Goal: Check status: Check status

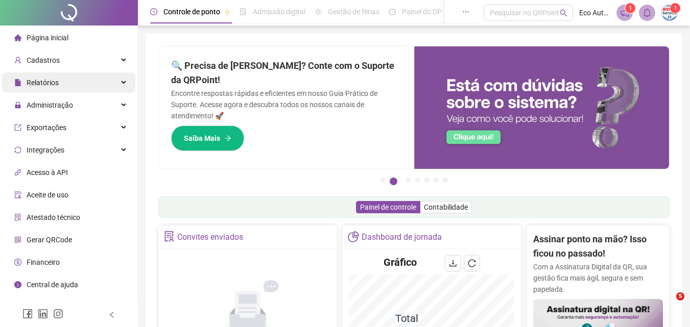
click at [101, 80] on div "Relatórios" at bounding box center [68, 82] width 133 height 20
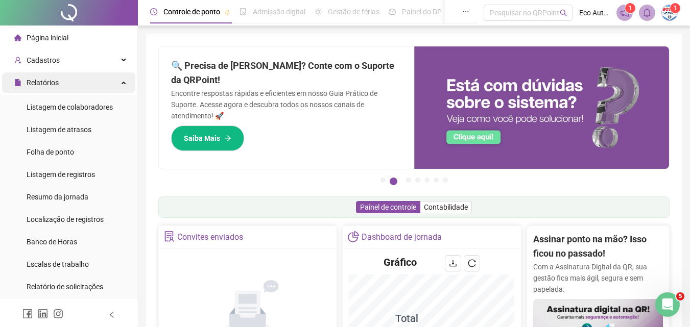
click at [95, 88] on div "Relatórios" at bounding box center [68, 82] width 133 height 20
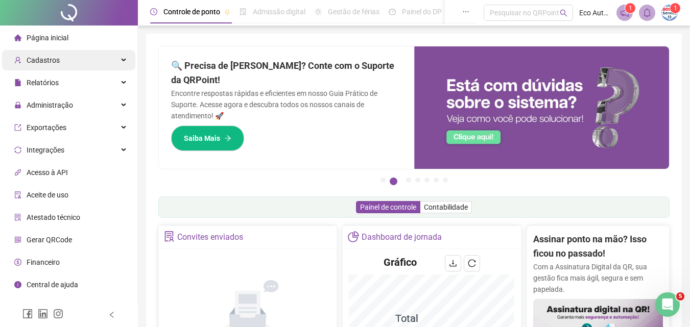
click at [104, 60] on div "Cadastros" at bounding box center [68, 60] width 133 height 20
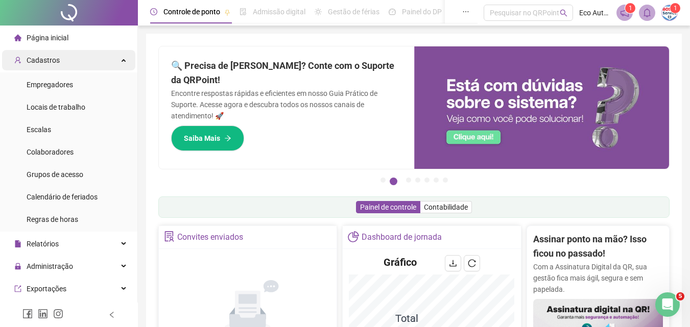
click at [104, 60] on div "Cadastros" at bounding box center [68, 60] width 133 height 20
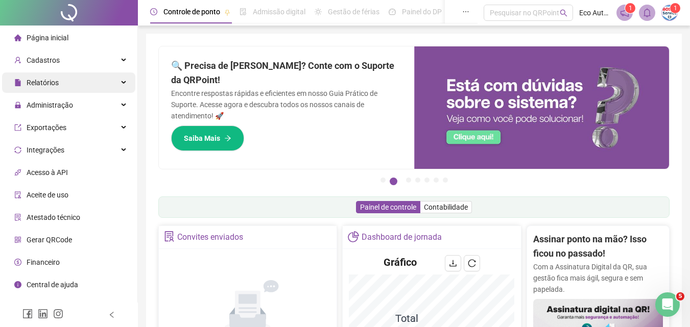
click at [104, 85] on div "Relatórios" at bounding box center [68, 82] width 133 height 20
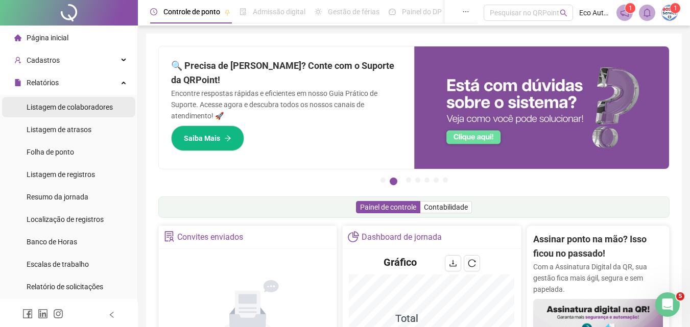
click at [104, 105] on span "Listagem de colaboradores" at bounding box center [70, 107] width 86 height 8
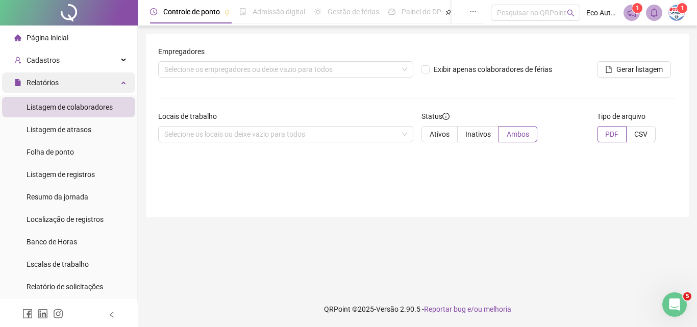
click at [118, 81] on div "Relatórios" at bounding box center [68, 82] width 133 height 20
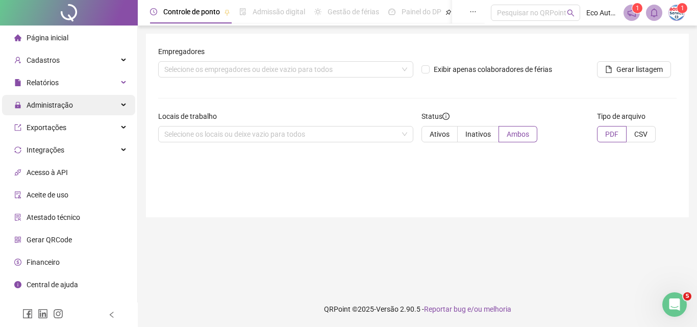
click at [105, 112] on div "Administração" at bounding box center [68, 105] width 133 height 20
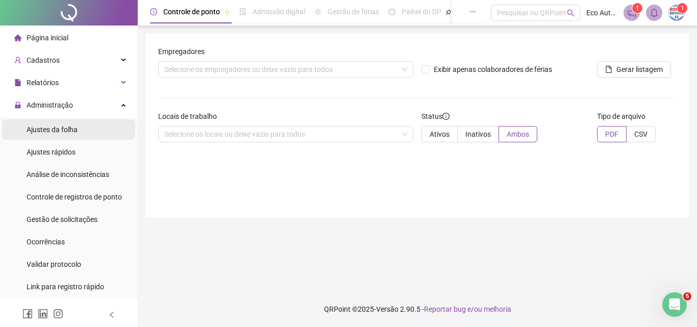
click at [100, 128] on li "Ajustes da folha" at bounding box center [68, 129] width 133 height 20
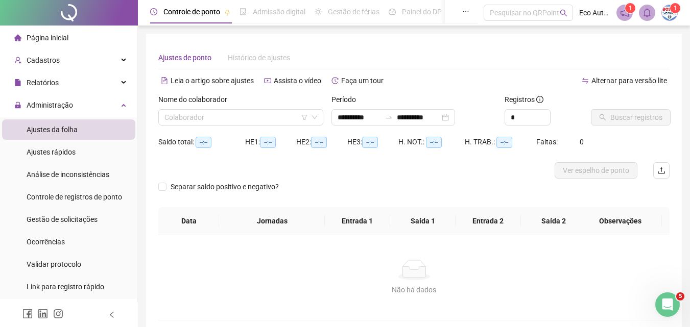
type input "**********"
click at [200, 122] on input "search" at bounding box center [235, 117] width 143 height 15
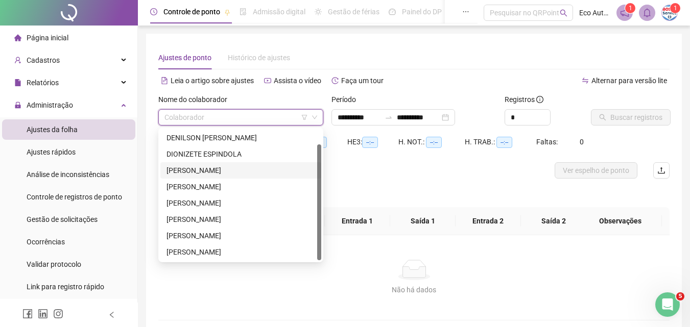
scroll to position [16, 0]
click at [218, 169] on div "[PERSON_NAME]" at bounding box center [240, 170] width 149 height 11
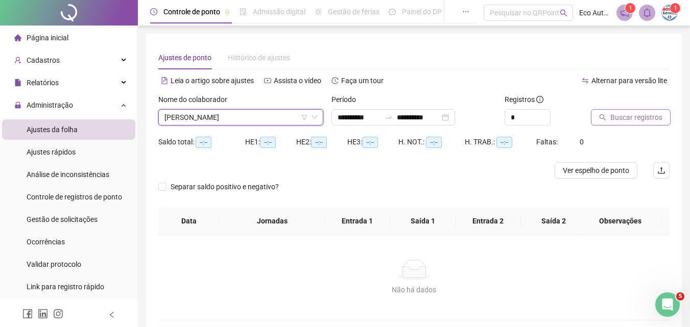
click at [621, 121] on span "Buscar registros" at bounding box center [636, 117] width 52 height 11
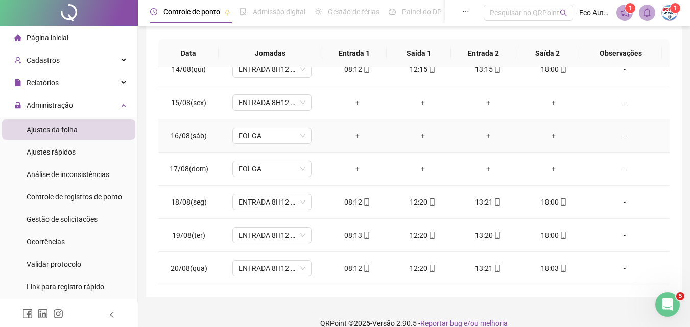
scroll to position [194, 0]
